Goal: Task Accomplishment & Management: Use online tool/utility

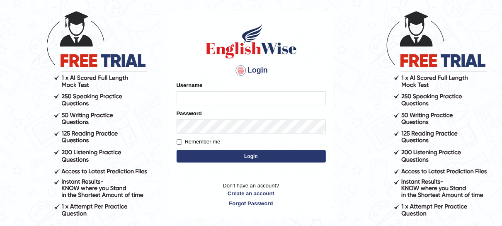
type input "mmr25"
click at [256, 158] on button "Login" at bounding box center [251, 156] width 149 height 12
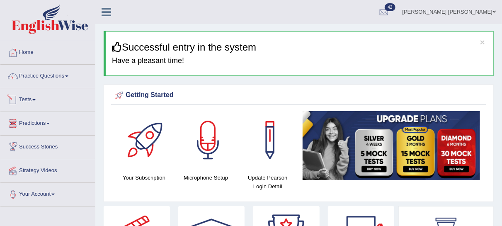
click at [36, 99] on span at bounding box center [33, 100] width 3 height 2
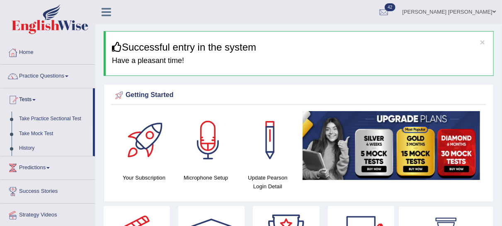
click at [42, 134] on link "Take Mock Test" at bounding box center [54, 134] width 78 height 15
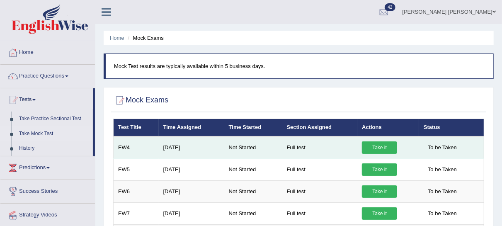
click at [381, 146] on link "Take it" at bounding box center [379, 147] width 35 height 12
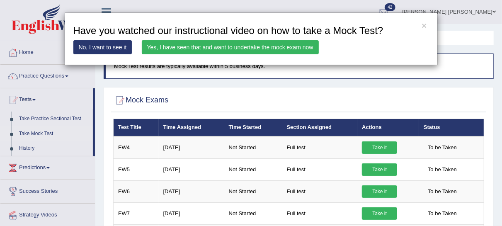
click at [212, 48] on link "Yes, I have seen that and want to undertake the mock exam now" at bounding box center [230, 47] width 177 height 14
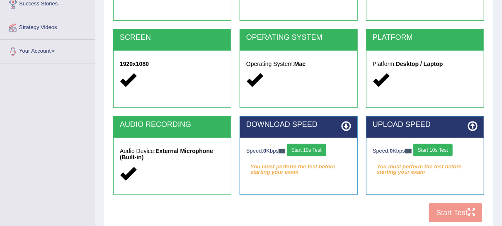
click at [320, 151] on button "Start 10s Test" at bounding box center [306, 150] width 39 height 12
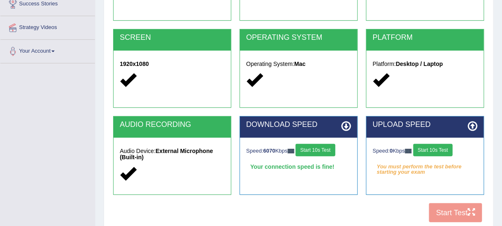
click at [428, 153] on button "Start 10s Test" at bounding box center [433, 150] width 39 height 12
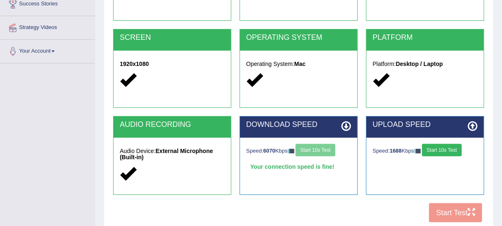
click at [438, 151] on button "Start 10s Test" at bounding box center [441, 150] width 39 height 12
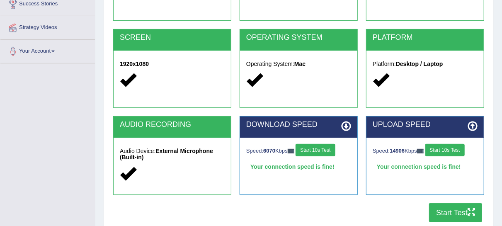
click at [462, 212] on button "Start Test" at bounding box center [455, 212] width 53 height 19
